Goal: Transaction & Acquisition: Purchase product/service

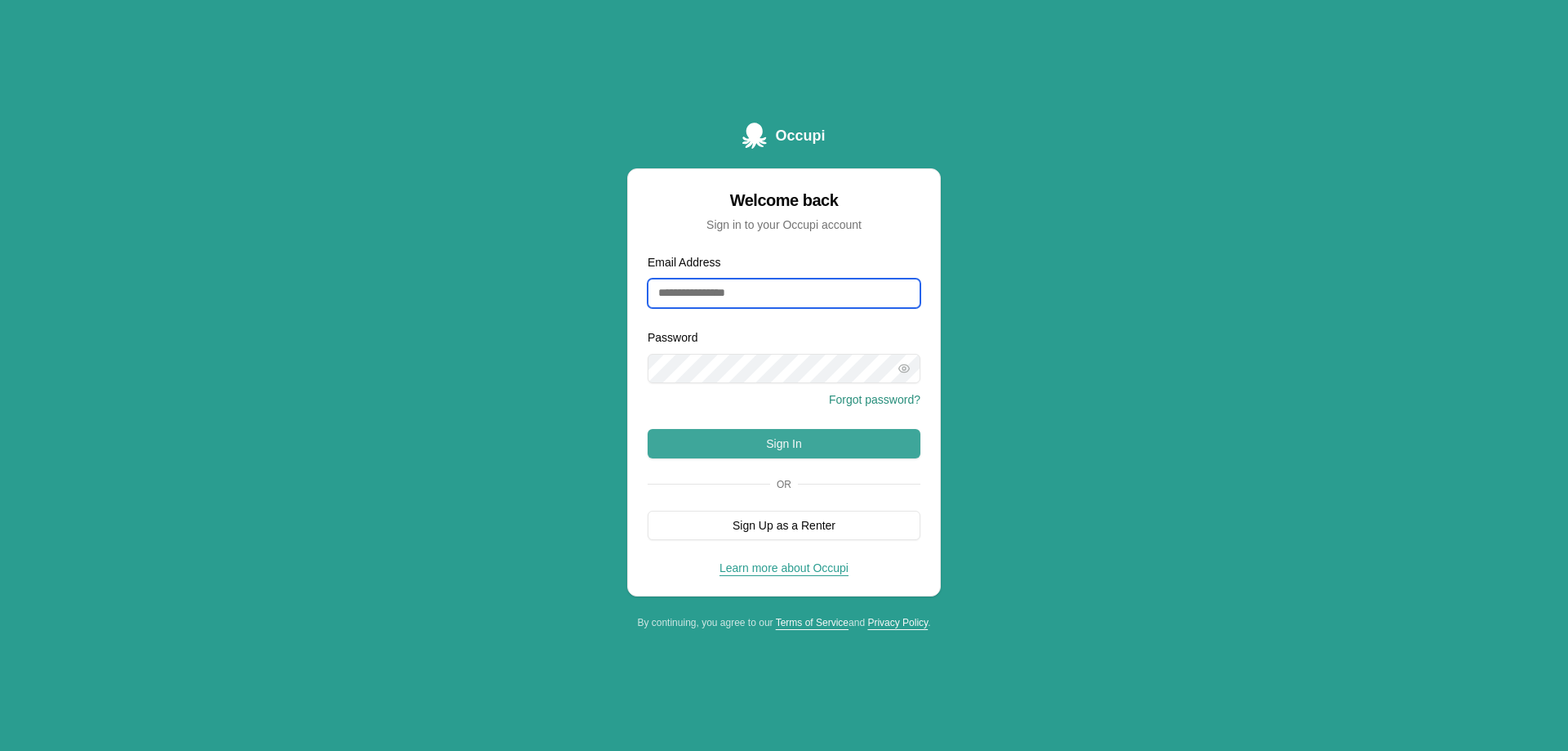
type input "**********"
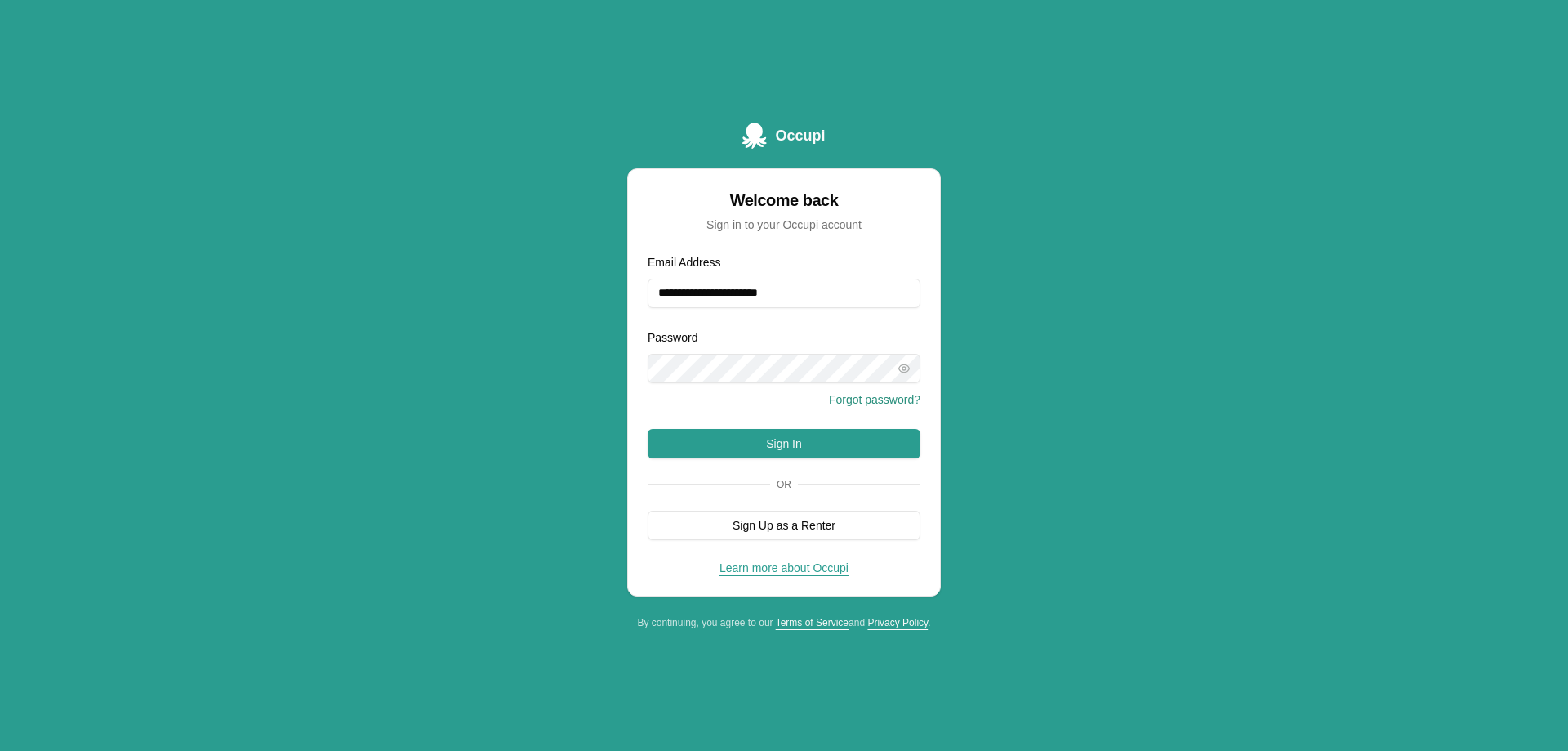
click at [810, 445] on button "Sign In" at bounding box center [784, 443] width 273 height 30
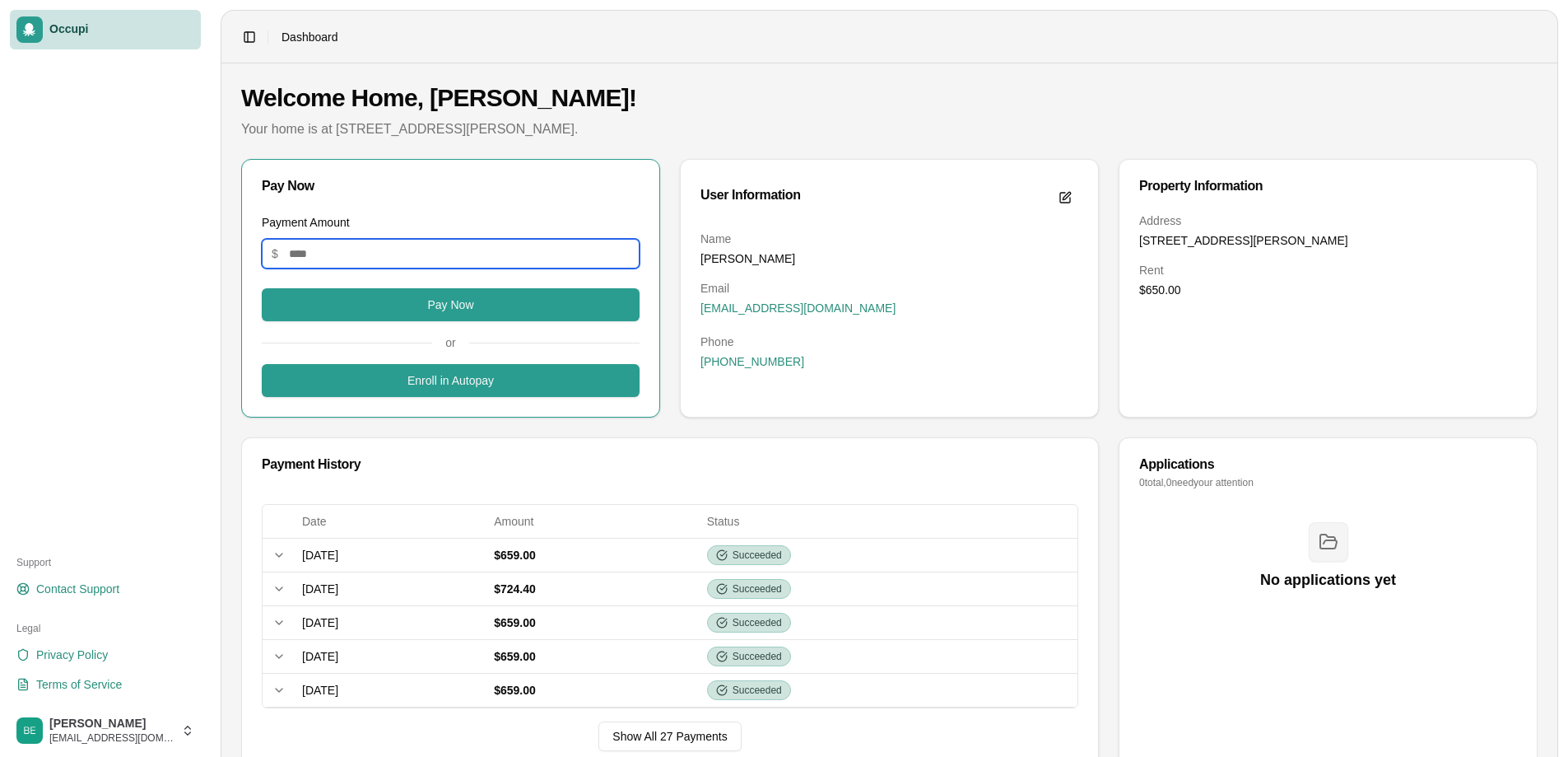
click at [359, 254] on input "Payment Amount" at bounding box center [450, 254] width 378 height 30
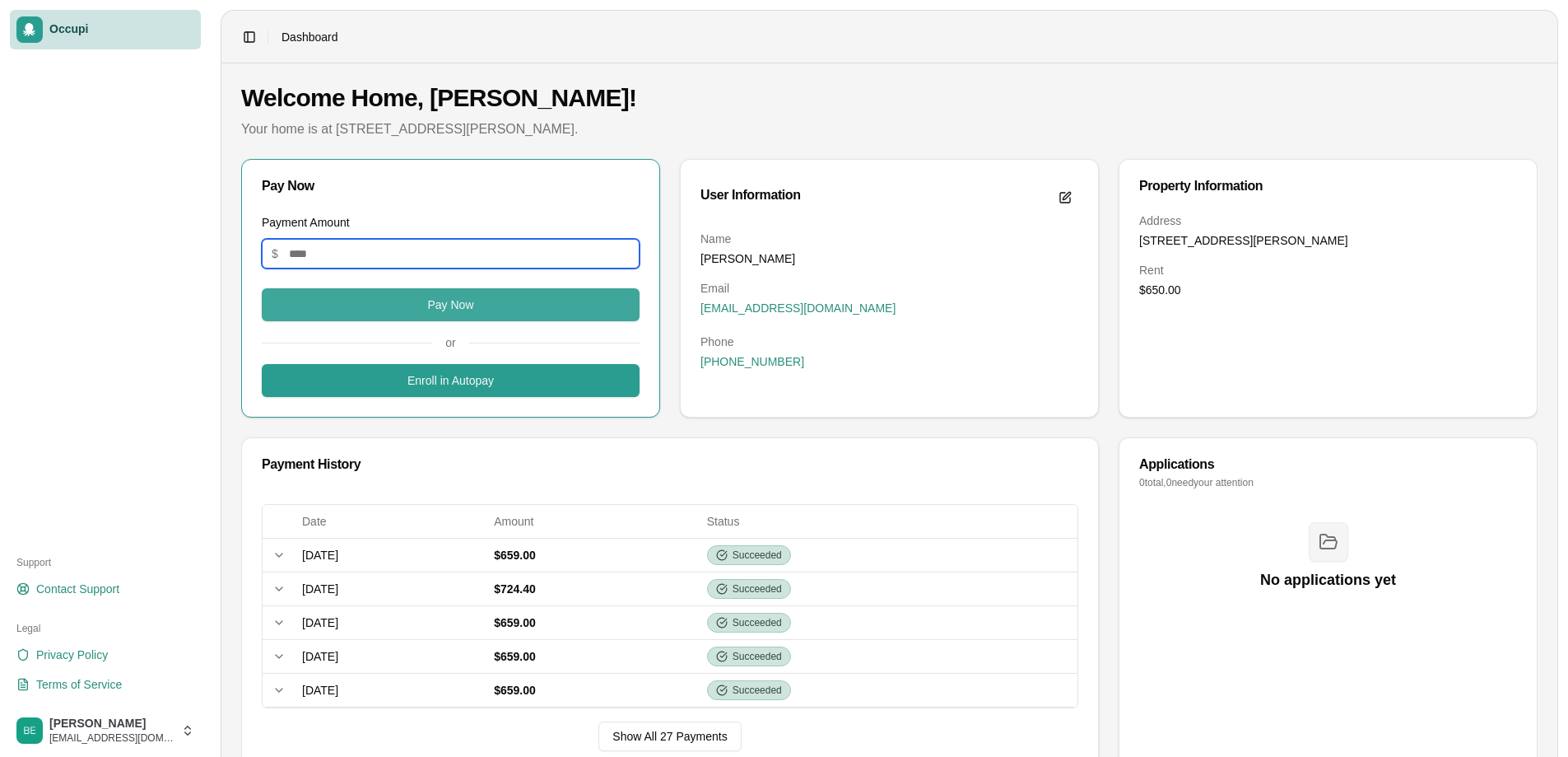
type input "***"
click at [444, 299] on button "Pay Now" at bounding box center [450, 304] width 378 height 33
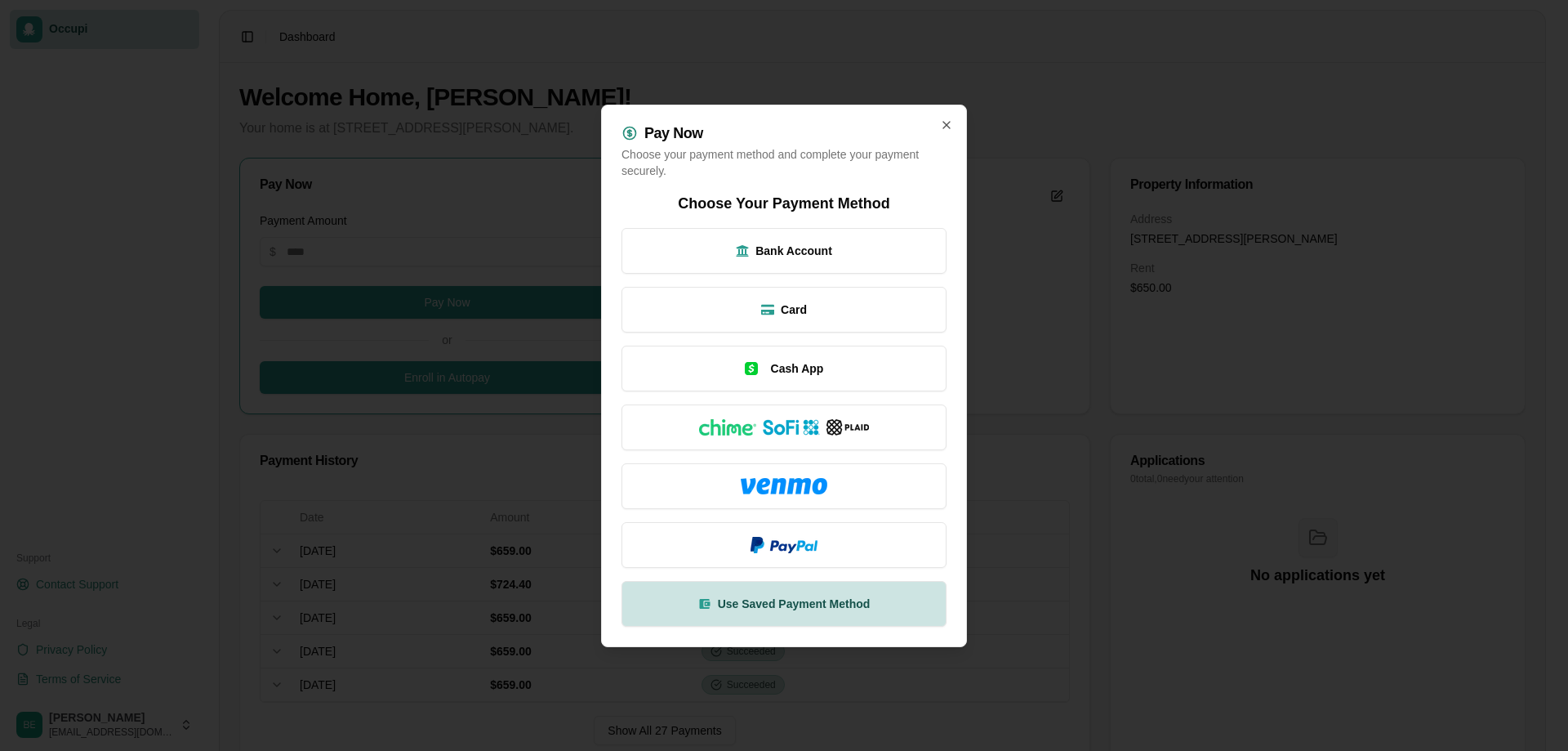
click at [775, 617] on button "Use Saved Payment Method" at bounding box center [784, 604] width 325 height 46
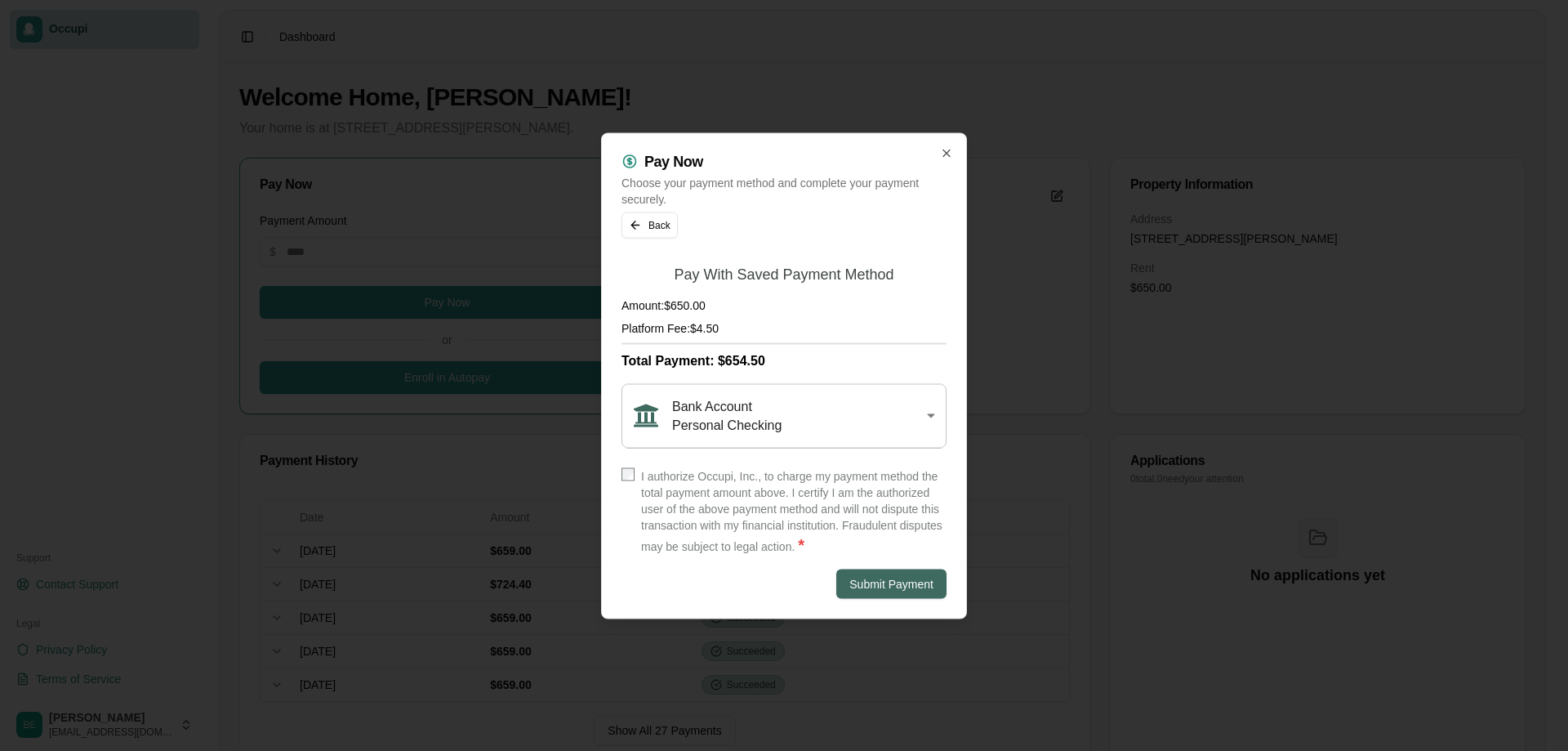
click at [900, 577] on button "Submit Payment" at bounding box center [891, 583] width 111 height 30
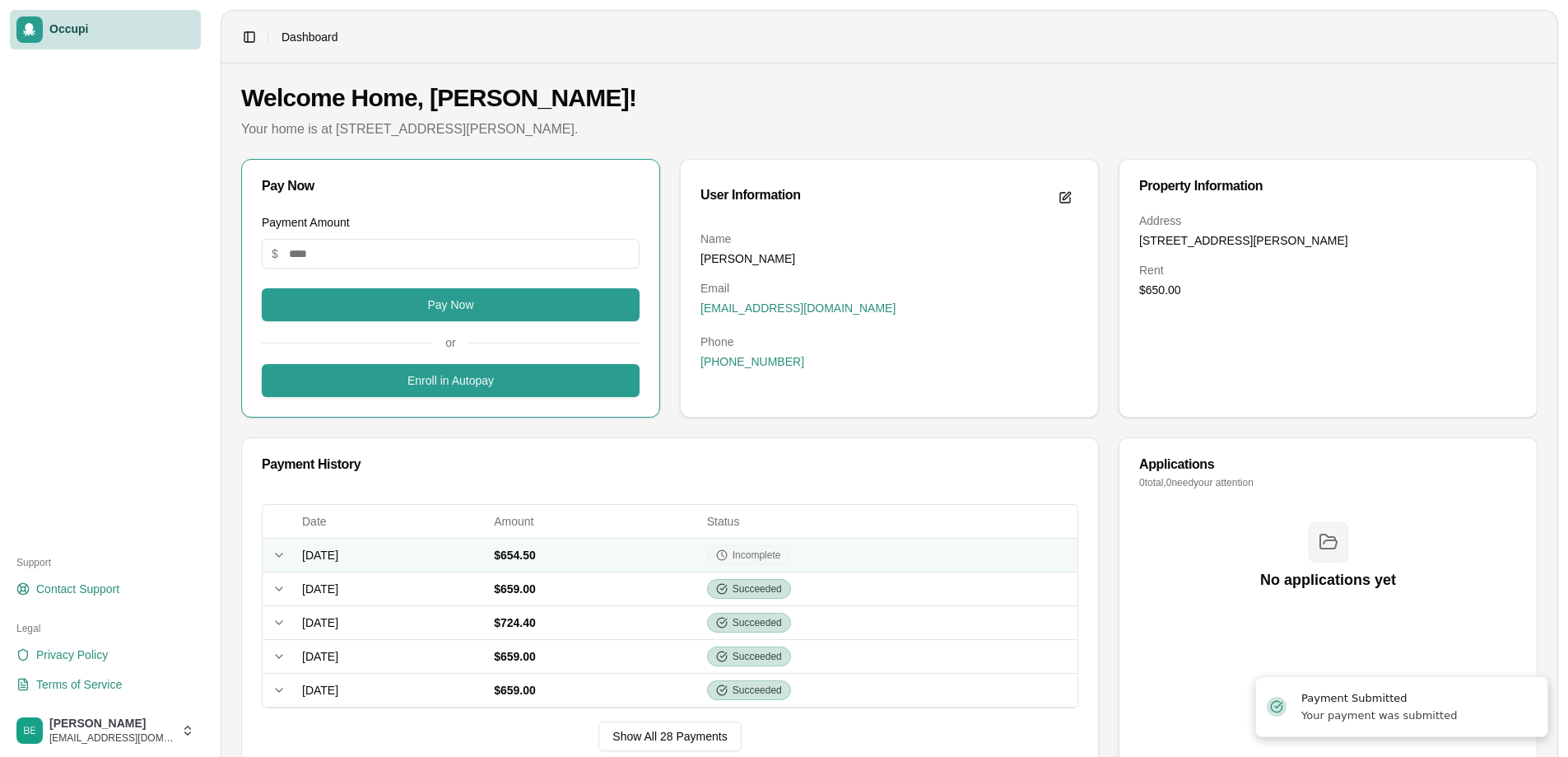
click at [781, 557] on span "Incomplete" at bounding box center [757, 555] width 49 height 13
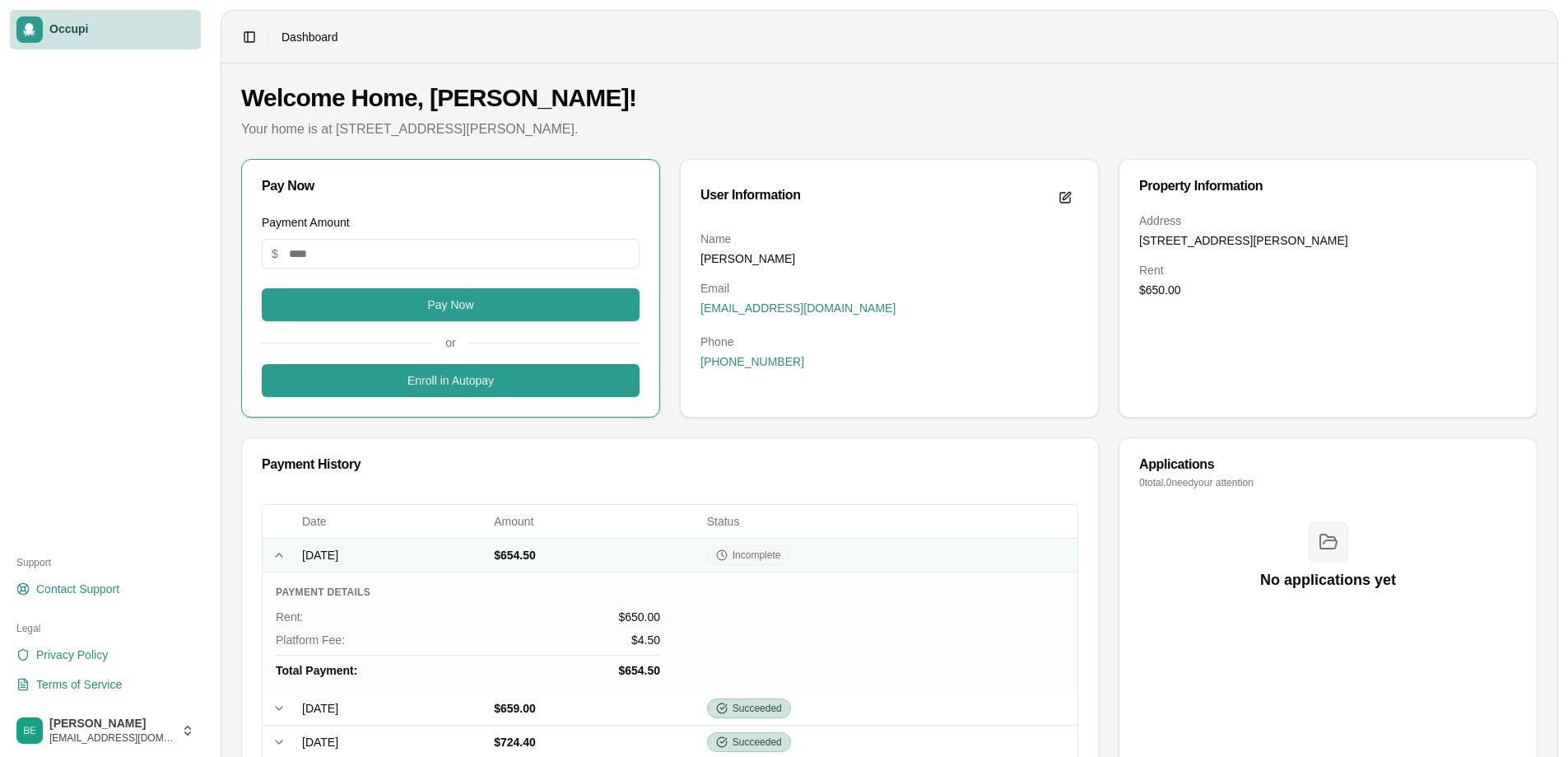
click at [724, 553] on icon at bounding box center [723, 553] width 2 height 4
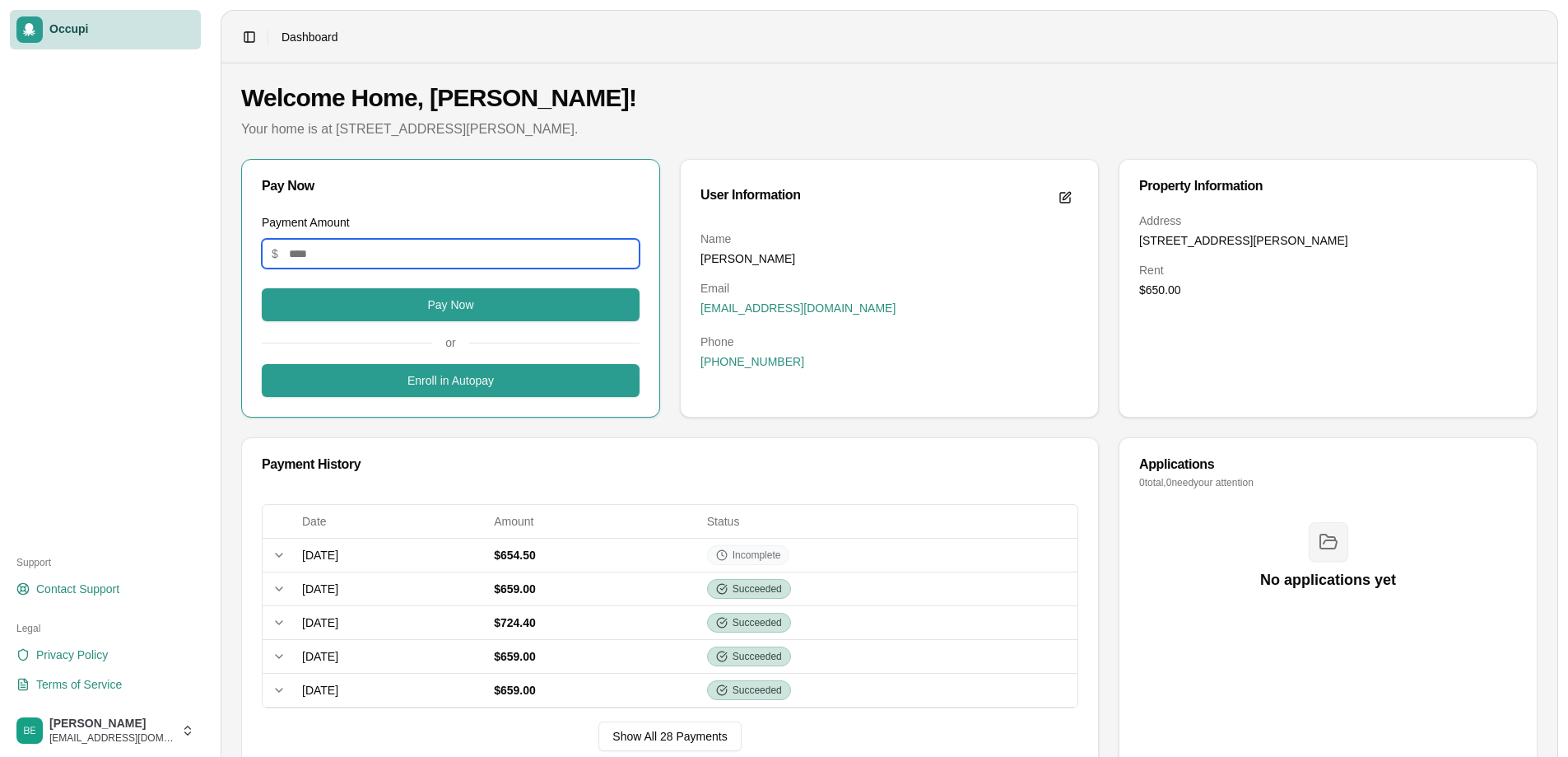
click at [420, 262] on input "Payment Amount" at bounding box center [450, 254] width 378 height 30
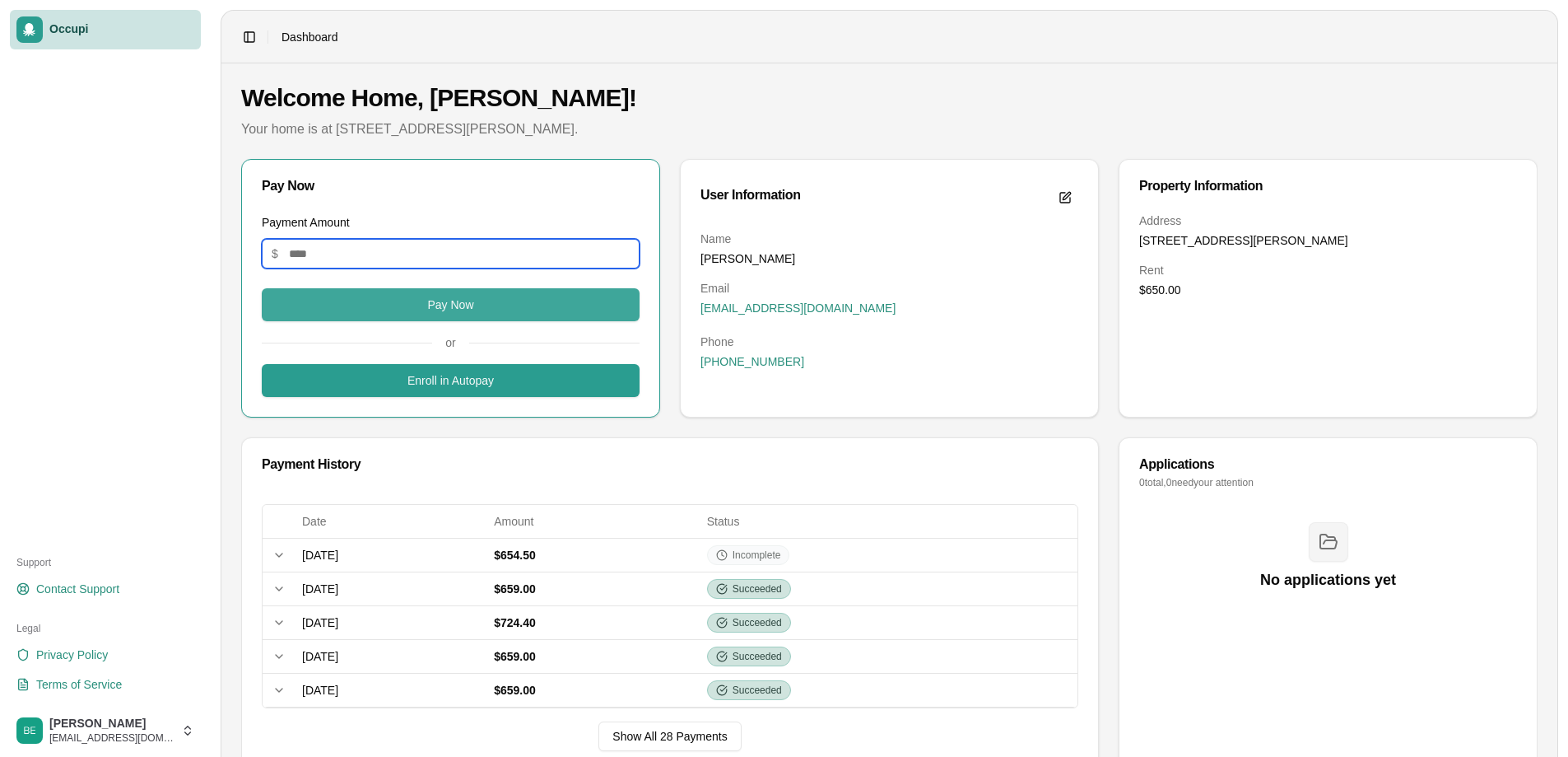
type input "***"
click at [424, 307] on button "Pay Now" at bounding box center [450, 304] width 378 height 33
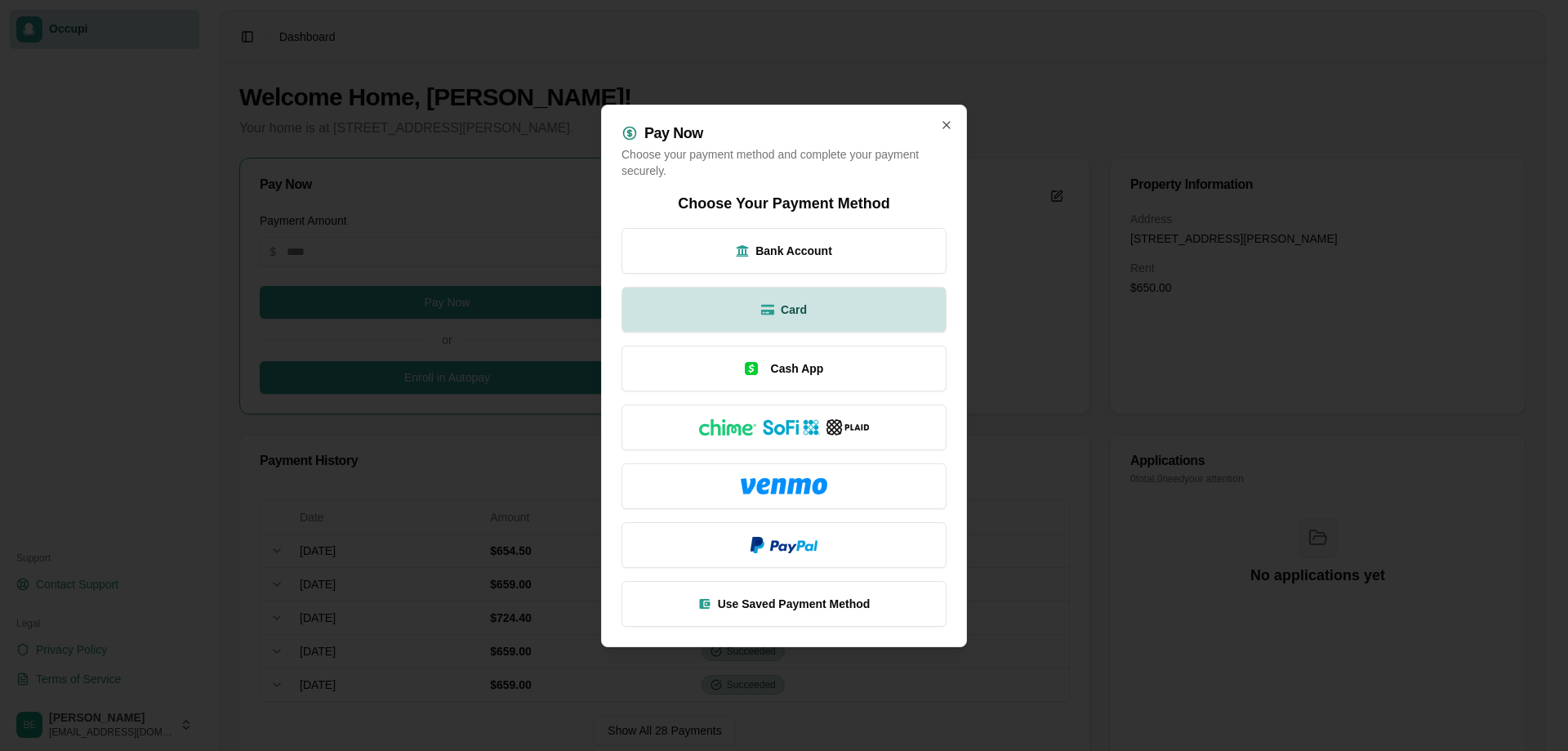
click at [816, 311] on button "Card" at bounding box center [784, 310] width 325 height 46
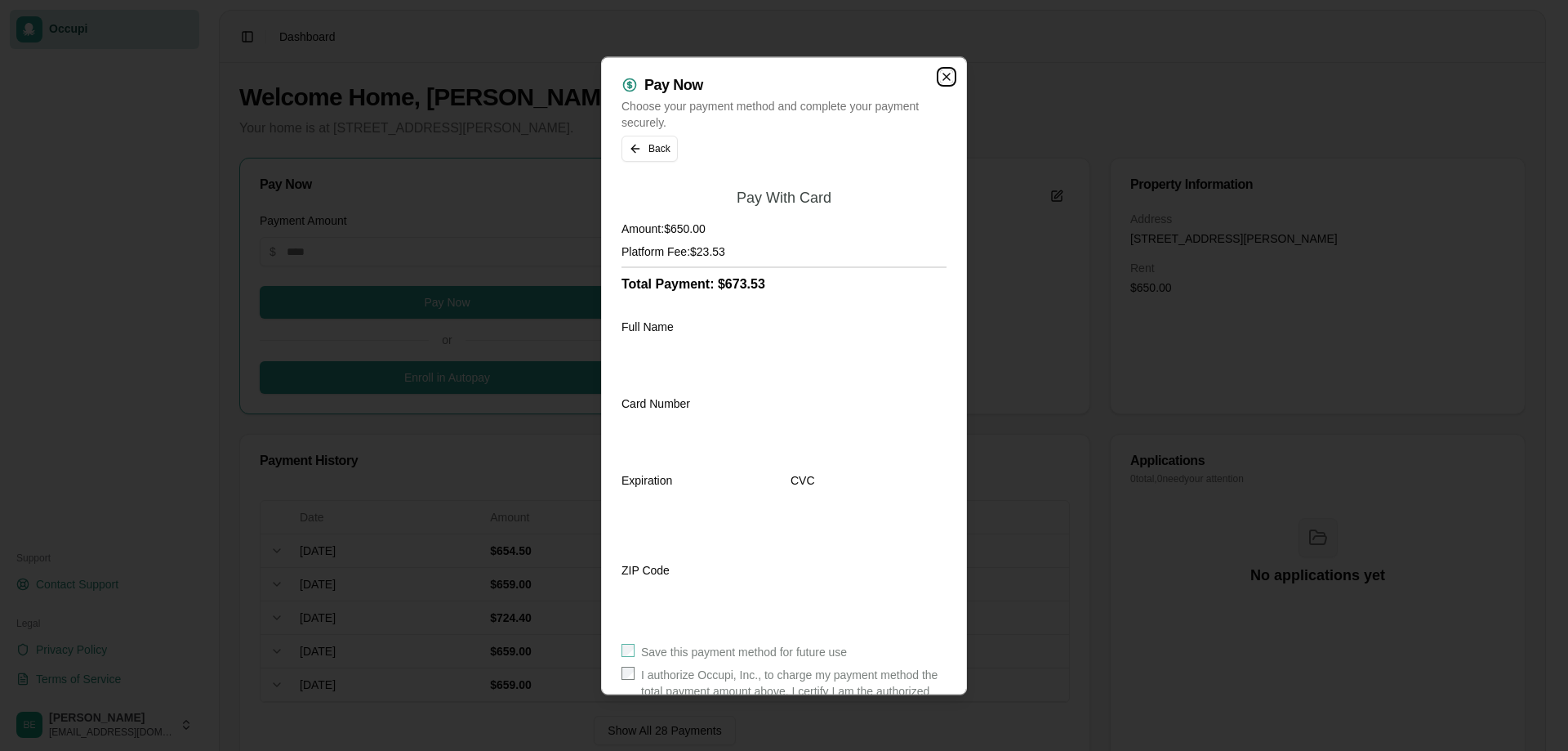
click at [943, 77] on icon "button" at bounding box center [946, 77] width 7 height 7
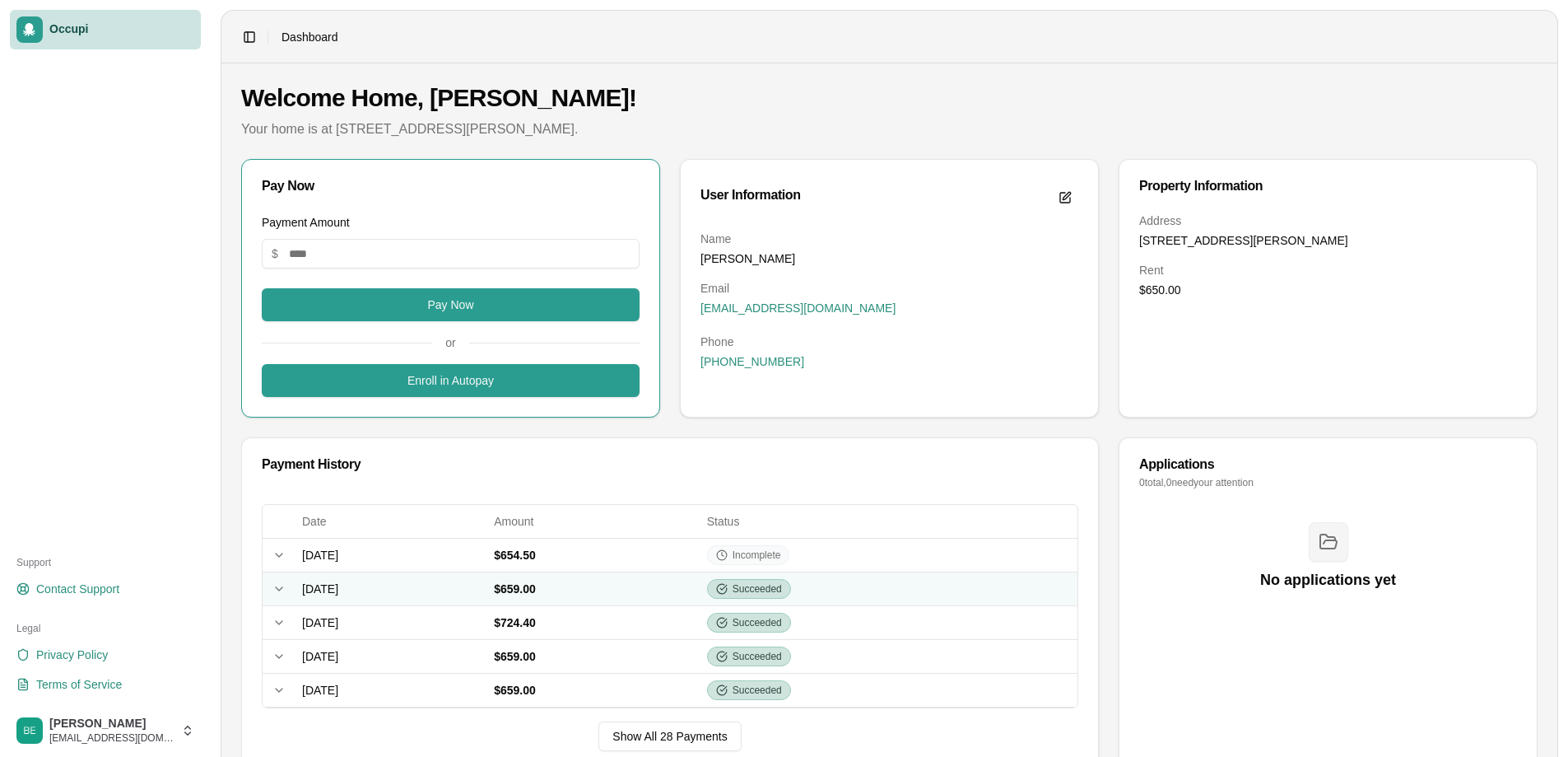
click at [488, 580] on td "[DATE]" at bounding box center [392, 588] width 192 height 33
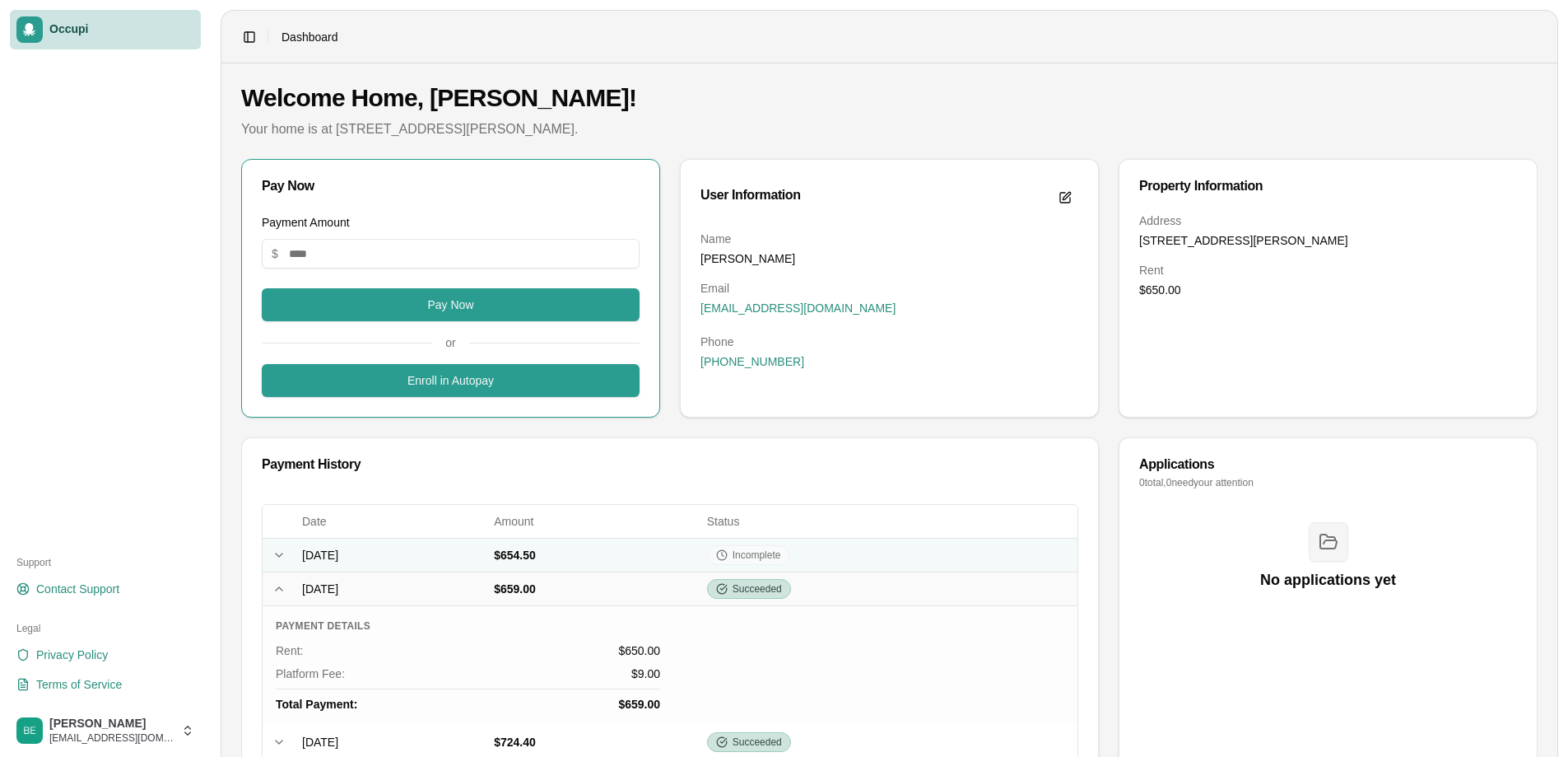
click at [488, 549] on td "[DATE]" at bounding box center [392, 554] width 192 height 33
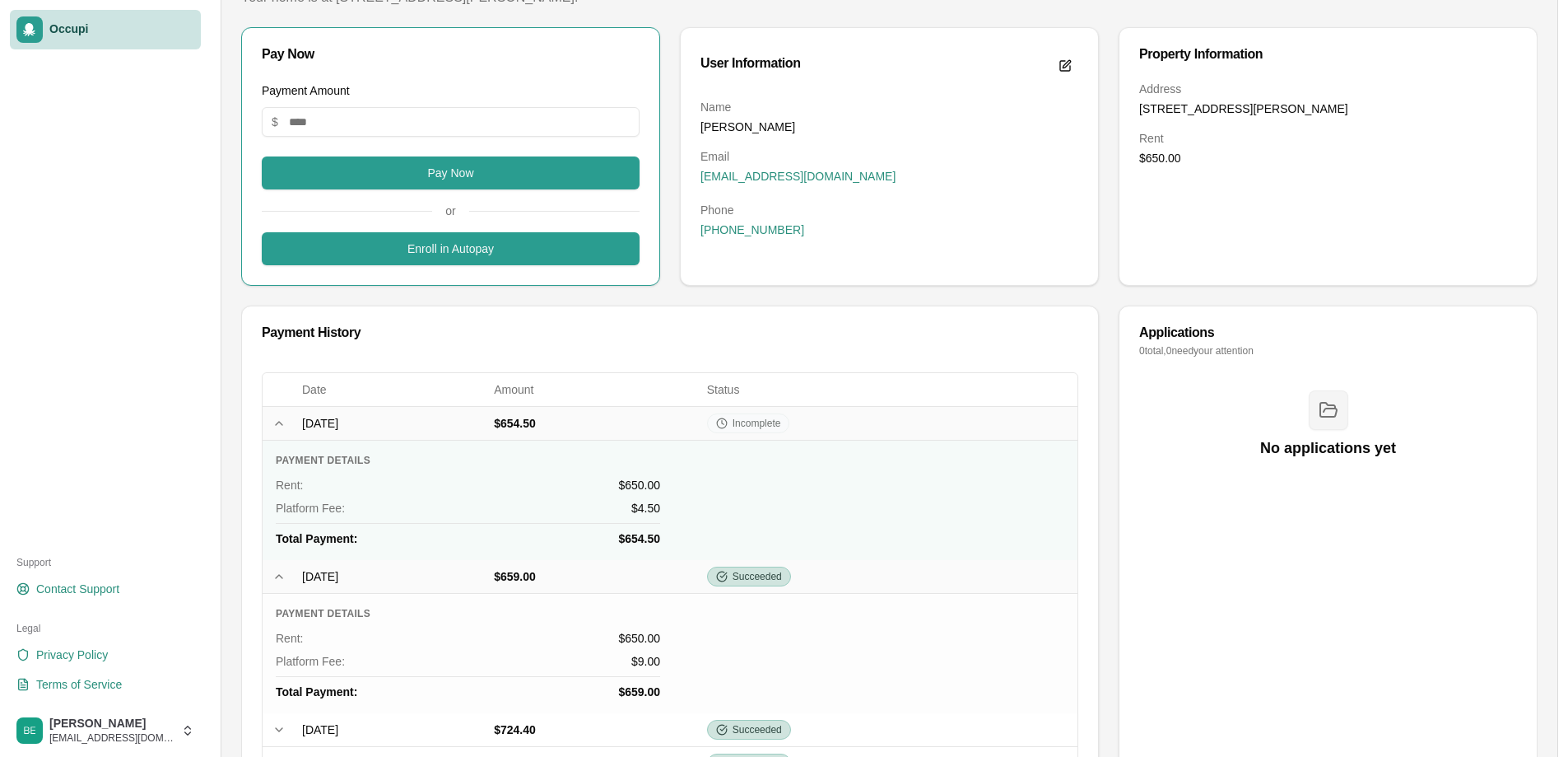
scroll to position [165, 0]
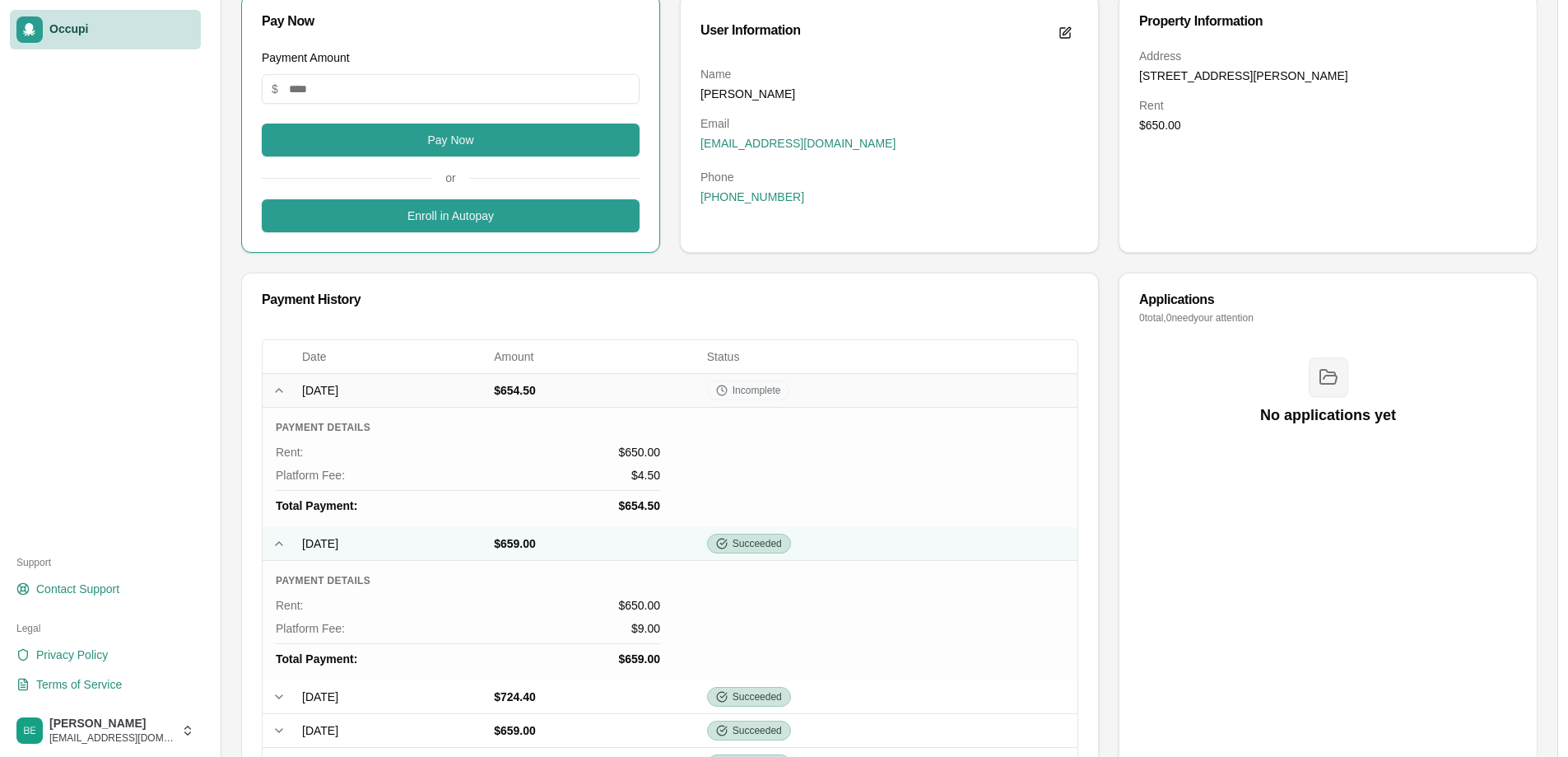
click at [488, 537] on td "[DATE]" at bounding box center [392, 544] width 192 height 33
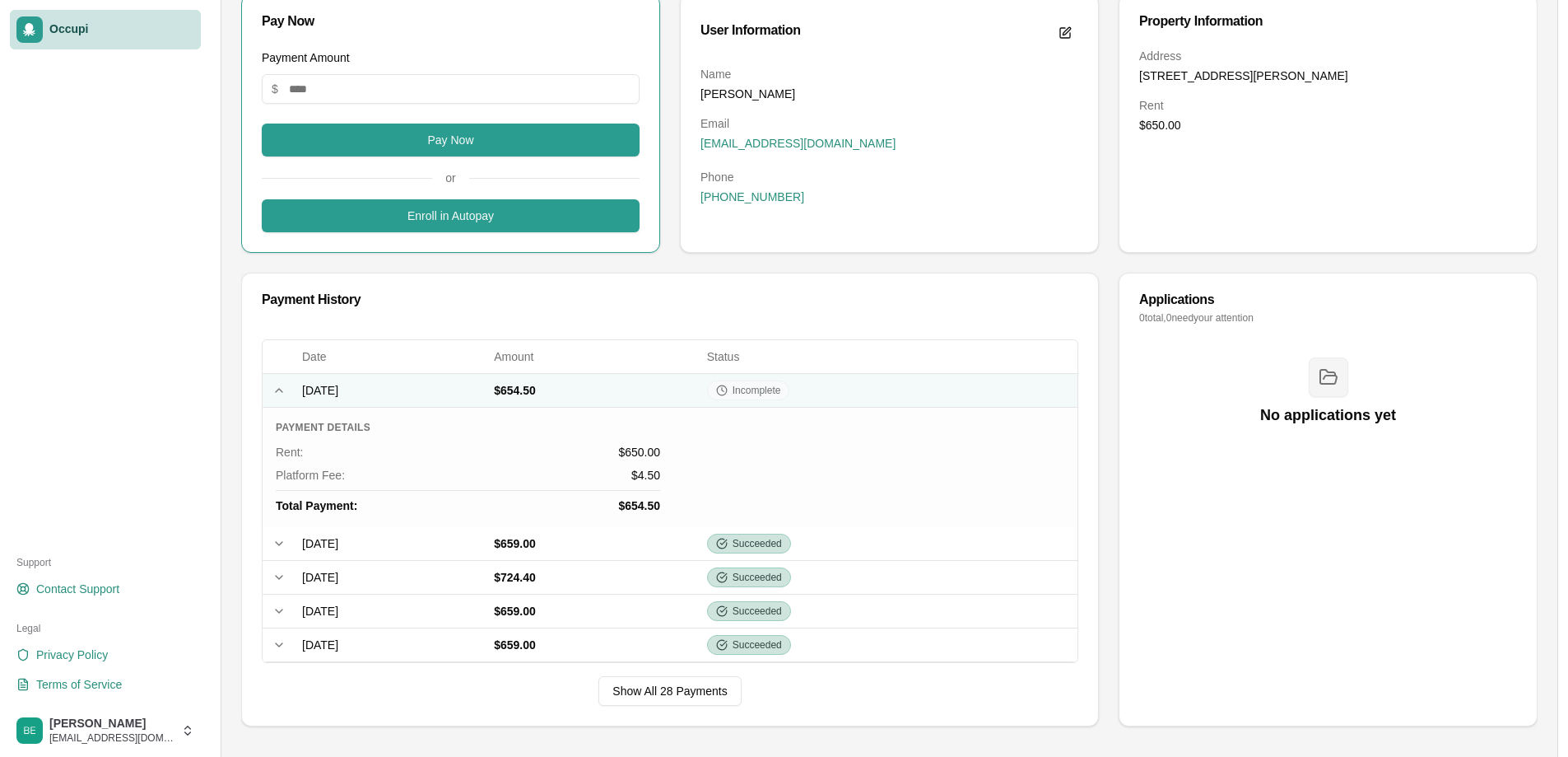
click at [409, 391] on td "[DATE]" at bounding box center [392, 389] width 192 height 33
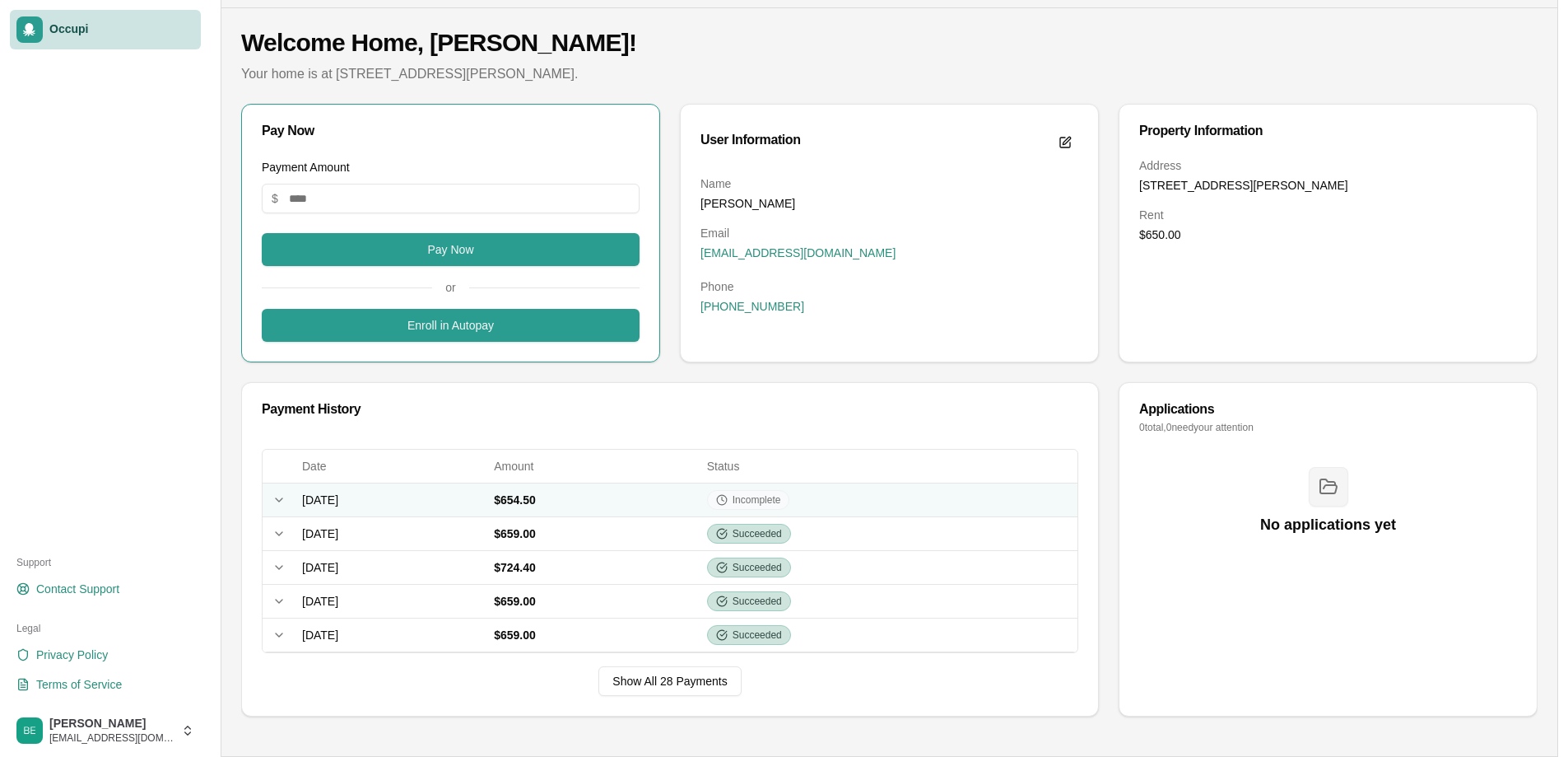
click at [392, 496] on td "[DATE]" at bounding box center [392, 499] width 192 height 33
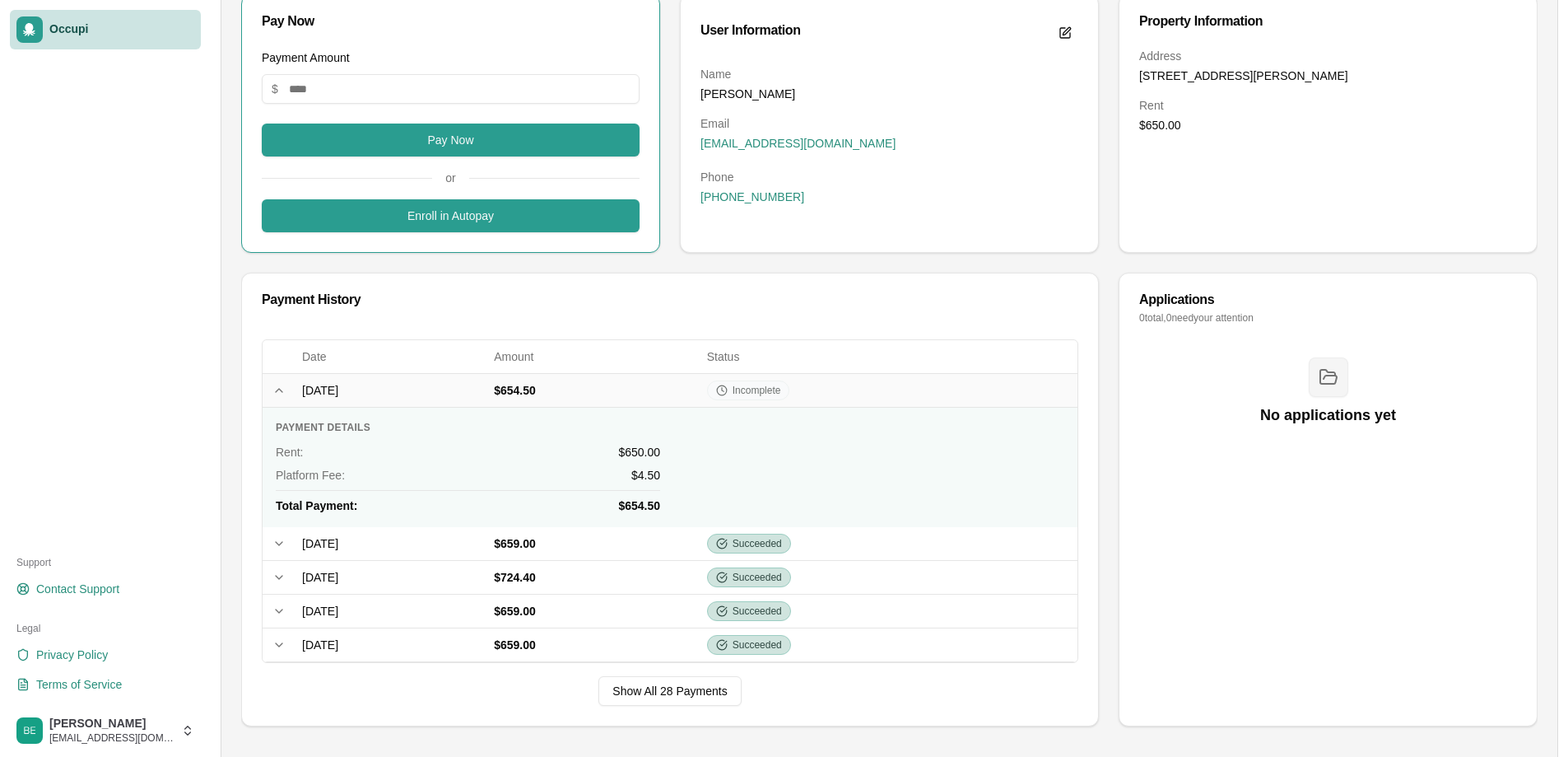
drag, startPoint x: 484, startPoint y: 408, endPoint x: 785, endPoint y: 486, distance: 310.9
click at [785, 486] on div "Payment Details Rent : $650.00 Platform Fee: $4.50 Total Payment: $654.50" at bounding box center [670, 467] width 789 height 93
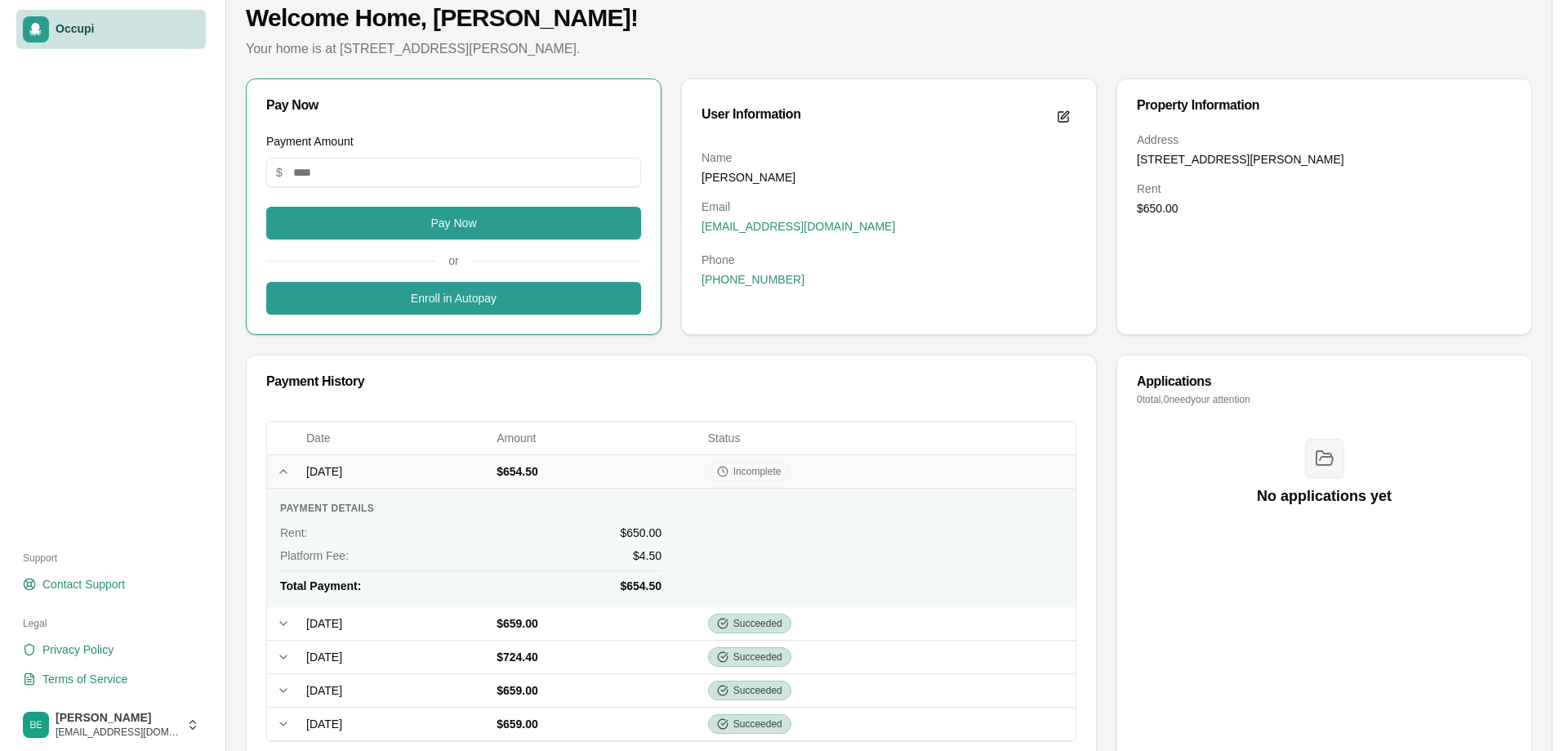
scroll to position [0, 0]
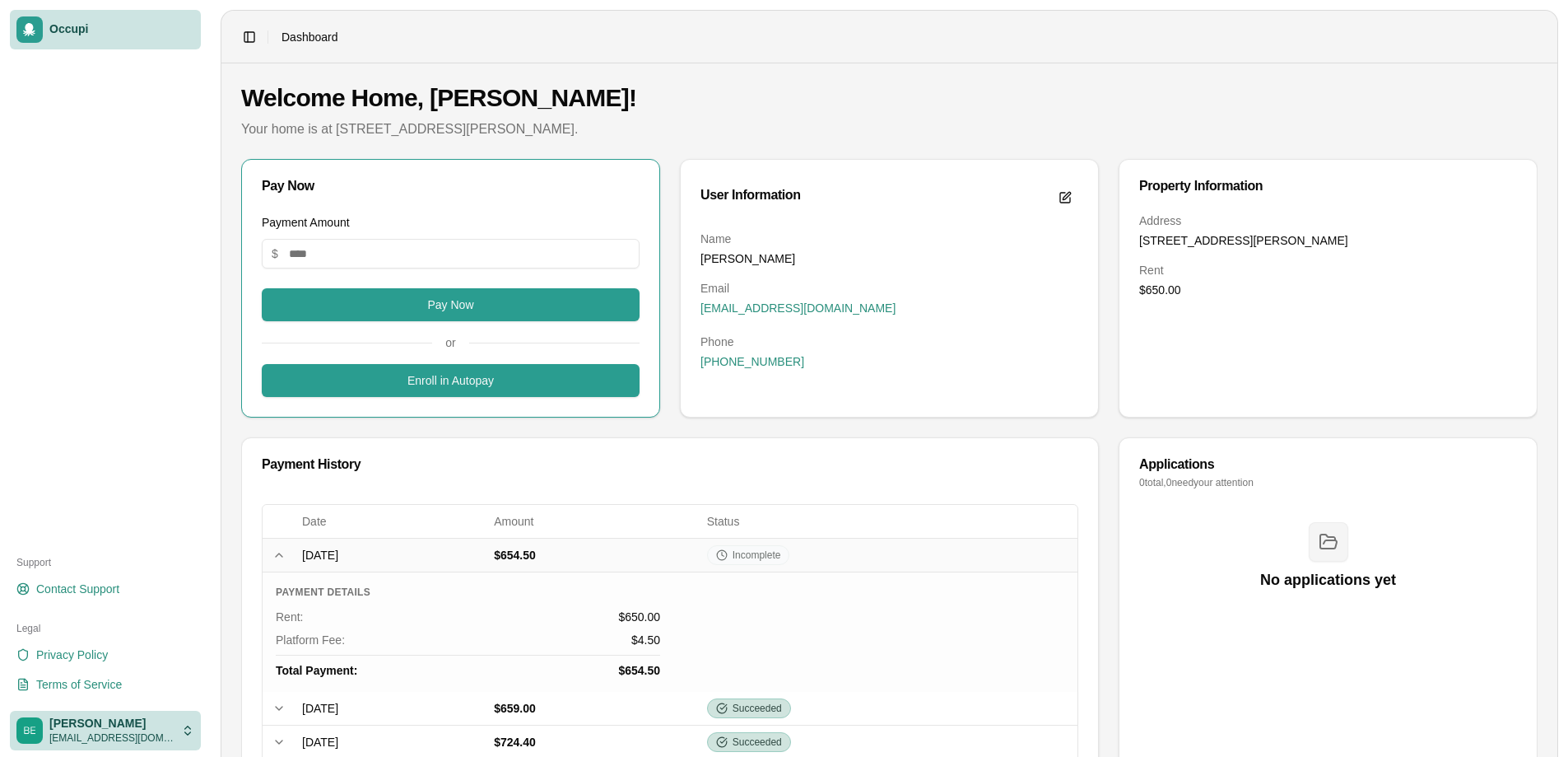
click at [147, 735] on html "Occupi Support Contact Support Legal Privacy Policy Terms of Service [PERSON_NA…" at bounding box center [784, 378] width 1568 height 757
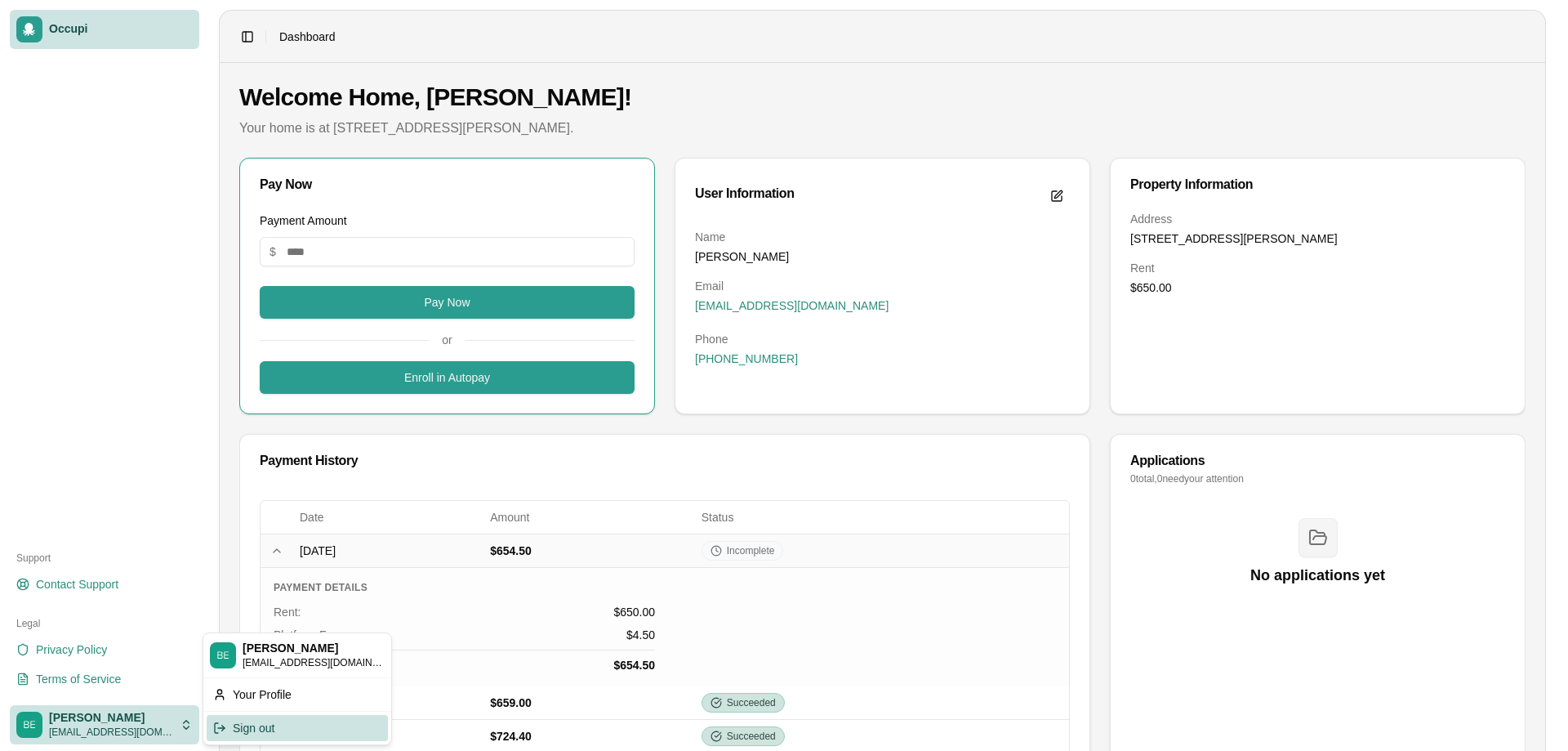
click at [277, 726] on div "Sign out" at bounding box center [297, 727] width 181 height 26
